Goal: Task Accomplishment & Management: Manage account settings

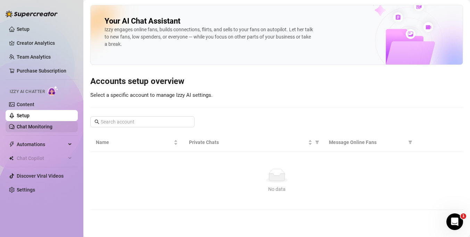
click at [24, 129] on link "Chat Monitoring" at bounding box center [35, 127] width 36 height 6
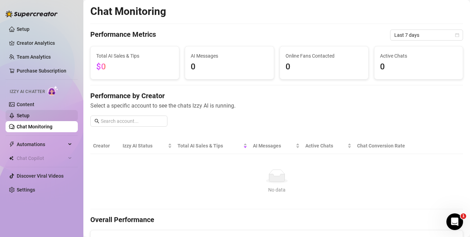
click at [26, 116] on link "Setup" at bounding box center [23, 116] width 13 height 6
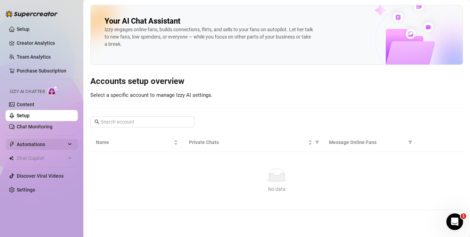
click at [23, 147] on span "Automations" at bounding box center [41, 144] width 49 height 11
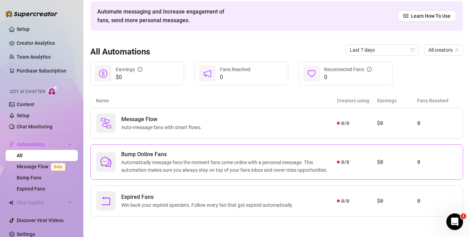
scroll to position [28, 0]
click at [228, 166] on span "Automatically message fans the moment fans come online with a personal message.…" at bounding box center [229, 165] width 216 height 15
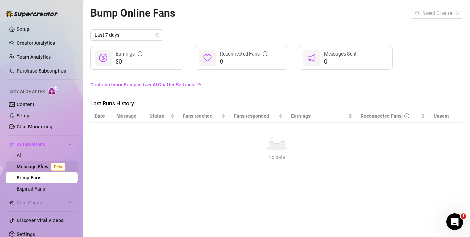
click at [34, 167] on link "Message Flow Beta" at bounding box center [42, 167] width 51 height 6
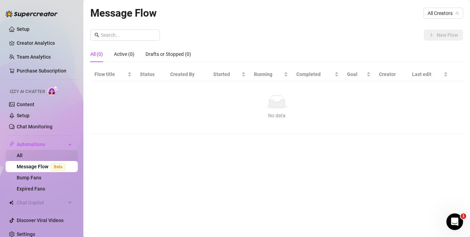
click at [23, 157] on link "All" at bounding box center [20, 156] width 6 height 6
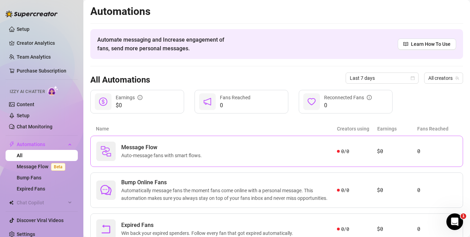
click at [224, 140] on div "Message Flow Auto-message fans with smart flows. 0 / 0 $0 0" at bounding box center [276, 151] width 373 height 31
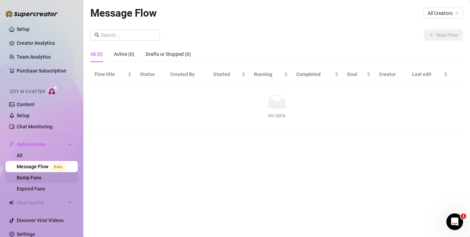
click at [27, 178] on link "Bump Fans" at bounding box center [29, 178] width 25 height 6
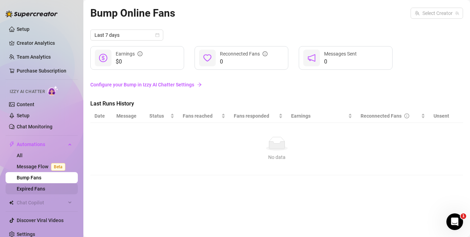
click at [26, 189] on link "Expired Fans" at bounding box center [31, 189] width 28 height 6
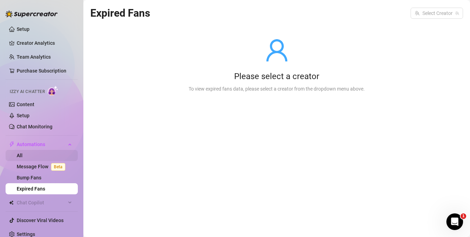
scroll to position [6, 0]
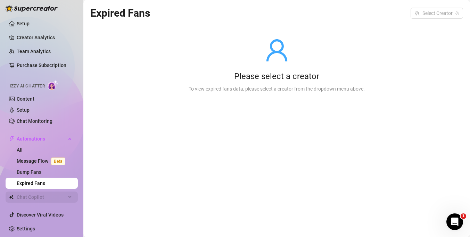
click at [33, 199] on span "Chat Copilot" at bounding box center [41, 197] width 49 height 11
click at [27, 229] on link "Settings" at bounding box center [26, 229] width 18 height 6
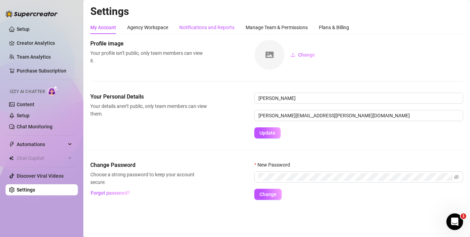
click at [207, 27] on div "Notifications and Reports" at bounding box center [206, 28] width 55 height 8
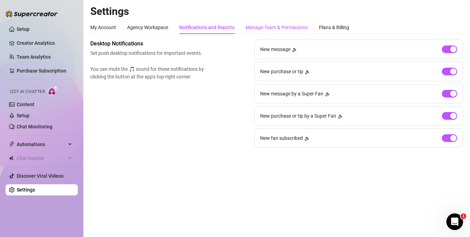
click at [271, 28] on div "Manage Team & Permissions" at bounding box center [276, 28] width 62 height 8
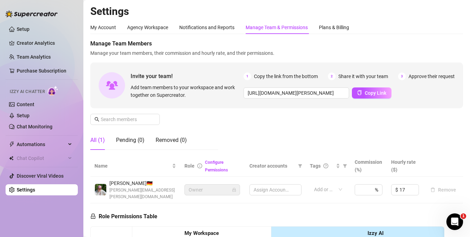
click at [277, 190] on div "Assign Accounts" at bounding box center [275, 189] width 52 height 11
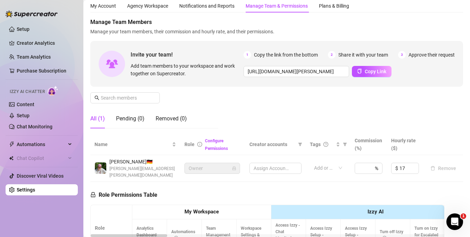
scroll to position [53, 0]
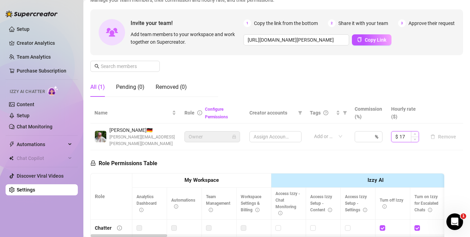
click at [410, 136] on input "17" at bounding box center [408, 137] width 19 height 10
type input "1"
click at [427, 90] on div "Manage Team Members Manage your team members, their commission and hourly rate,…" at bounding box center [276, 44] width 373 height 116
type input "17"
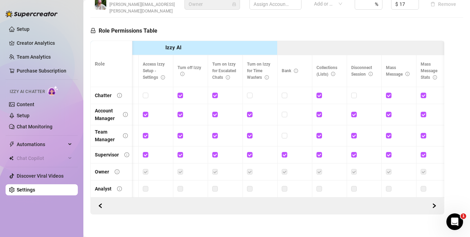
scroll to position [0, 0]
